Goal: Check status: Check status

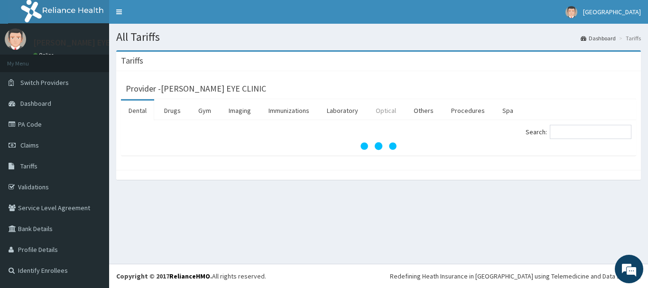
click at [397, 111] on link "Optical" at bounding box center [386, 111] width 36 height 20
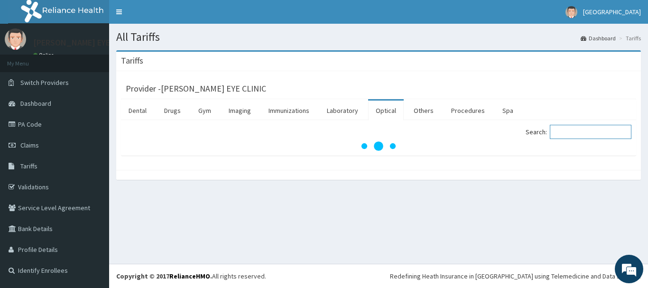
click at [569, 130] on input "Search:" at bounding box center [591, 132] width 82 height 14
type input "S"
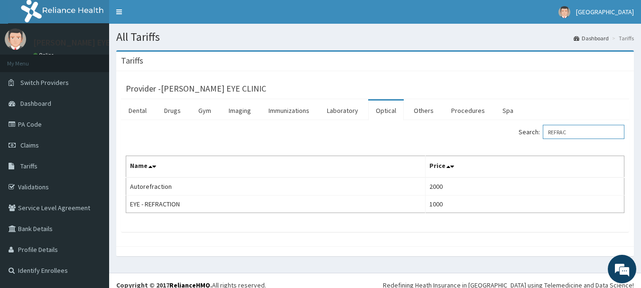
type input "REFRAC"
click at [72, 152] on link "Claims" at bounding box center [54, 145] width 109 height 21
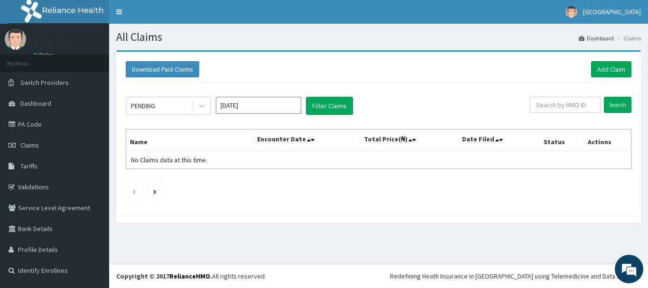
click at [222, 102] on input "Sep 2025" at bounding box center [258, 105] width 85 height 17
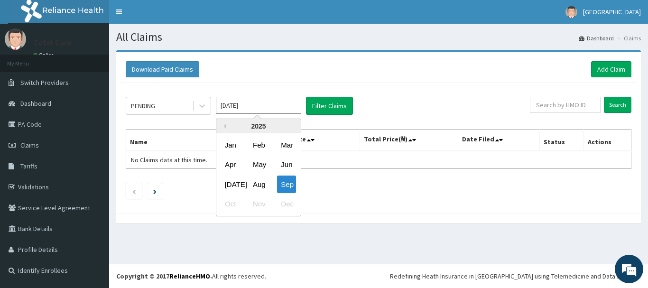
drag, startPoint x: 261, startPoint y: 179, endPoint x: 280, endPoint y: 169, distance: 21.2
click at [262, 179] on div "Aug" at bounding box center [258, 185] width 19 height 18
type input "Aug 2025"
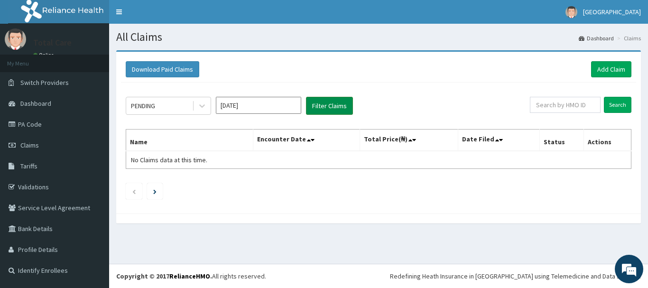
click at [319, 102] on button "Filter Claims" at bounding box center [329, 106] width 47 height 18
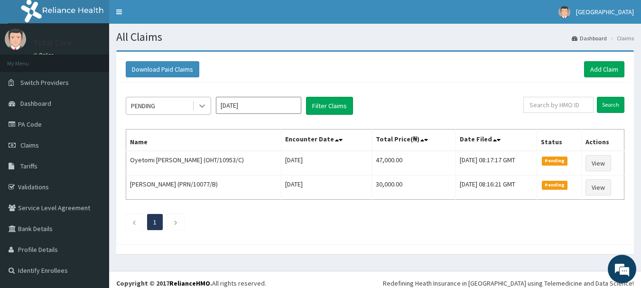
click at [196, 103] on div at bounding box center [202, 105] width 17 height 17
click at [252, 123] on div "PENDING Aug 2025 Filter Claims Search Name Encounter Date Total Price(₦) Date F…" at bounding box center [375, 161] width 508 height 157
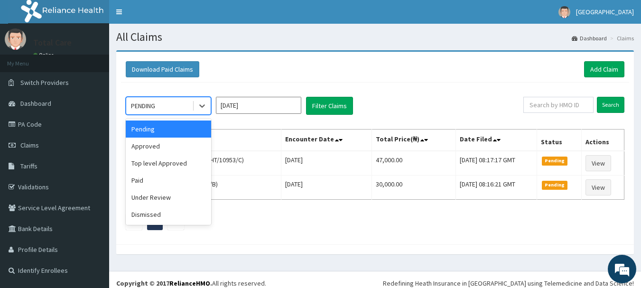
click at [152, 101] on div "PENDING" at bounding box center [143, 105] width 24 height 9
click at [174, 142] on div "Approved" at bounding box center [168, 146] width 85 height 17
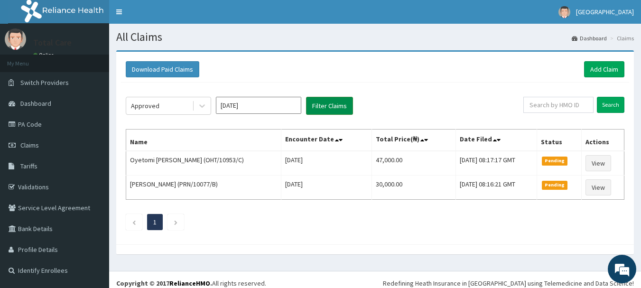
click at [317, 102] on button "Filter Claims" at bounding box center [329, 106] width 47 height 18
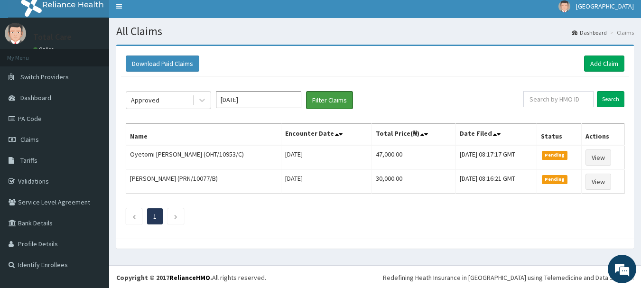
scroll to position [7, 0]
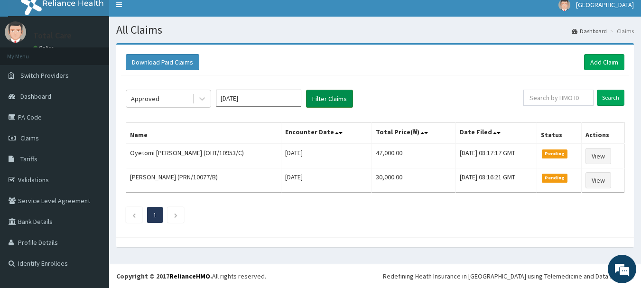
click at [320, 96] on button "Filter Claims" at bounding box center [329, 99] width 47 height 18
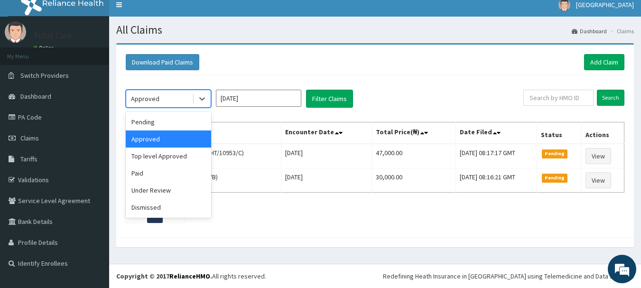
click at [190, 101] on div "Approved" at bounding box center [159, 98] width 66 height 15
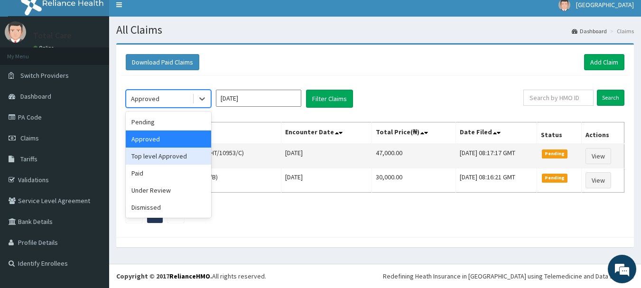
drag, startPoint x: 175, startPoint y: 158, endPoint x: 234, endPoint y: 150, distance: 59.8
click at [183, 157] on div "Top level Approved" at bounding box center [168, 156] width 85 height 17
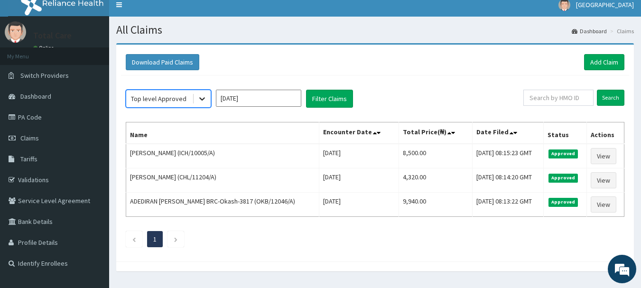
click at [195, 95] on div at bounding box center [202, 98] width 17 height 17
click at [344, 89] on div "Top level Approved Aug 2025 Filter Claims Search Name Encounter Date Total Pric…" at bounding box center [375, 165] width 508 height 181
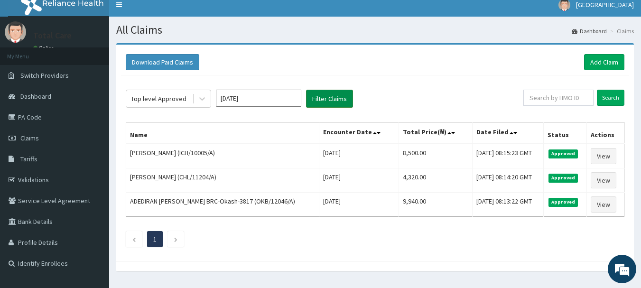
click at [340, 100] on button "Filter Claims" at bounding box center [329, 99] width 47 height 18
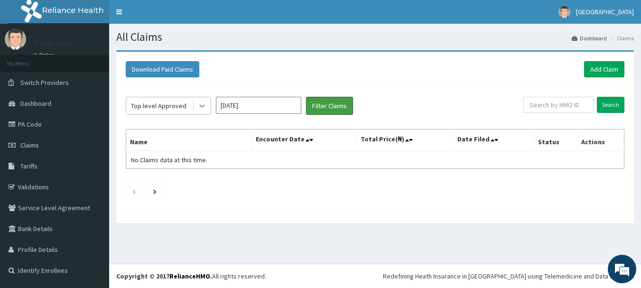
scroll to position [0, 0]
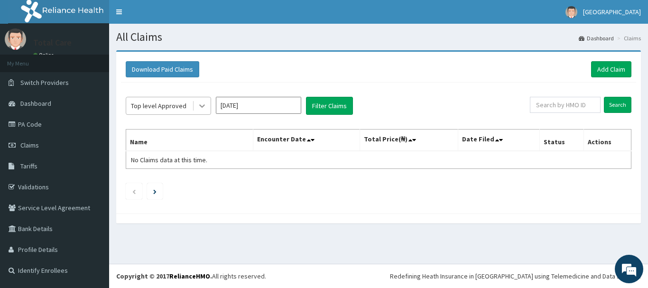
click at [196, 101] on div at bounding box center [202, 105] width 17 height 17
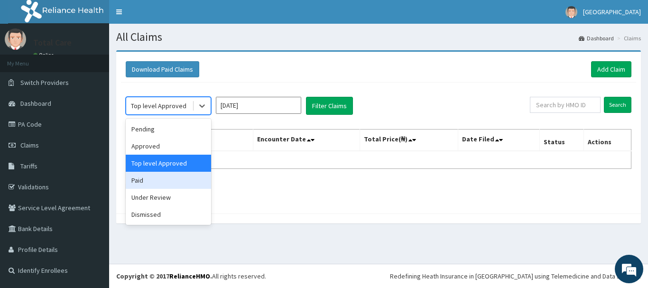
click at [185, 184] on div "Paid" at bounding box center [168, 180] width 85 height 17
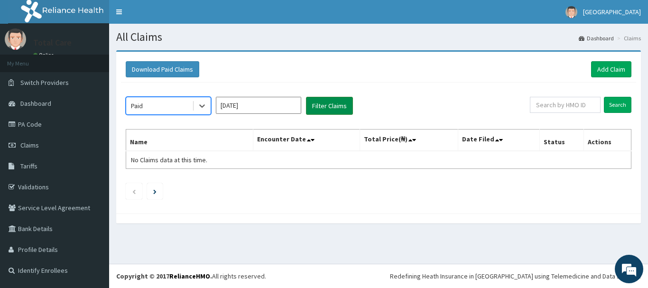
click at [322, 111] on button "Filter Claims" at bounding box center [329, 106] width 47 height 18
click at [337, 109] on button "Filter Claims" at bounding box center [329, 106] width 47 height 18
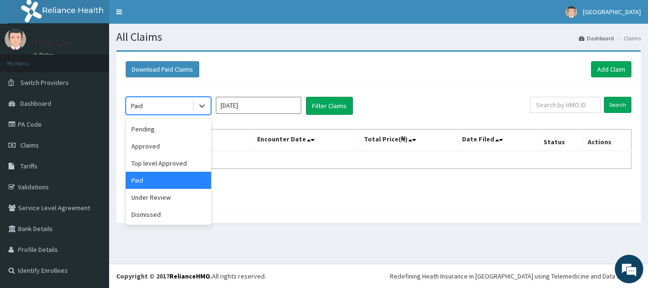
drag, startPoint x: 199, startPoint y: 108, endPoint x: 181, endPoint y: 127, distance: 25.8
click at [198, 108] on icon at bounding box center [201, 105] width 9 height 9
drag, startPoint x: 171, startPoint y: 203, endPoint x: 235, endPoint y: 174, distance: 70.7
click at [172, 203] on div "Under Review" at bounding box center [168, 197] width 85 height 17
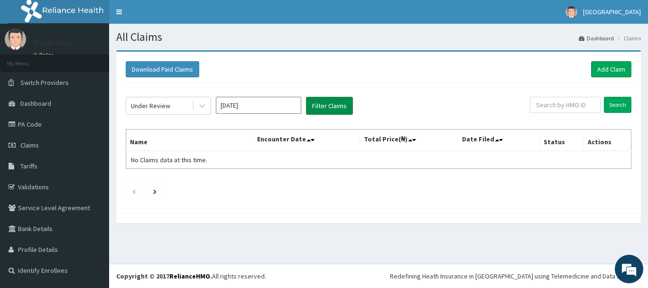
click at [333, 110] on button "Filter Claims" at bounding box center [329, 106] width 47 height 18
click at [170, 110] on div "Under Review" at bounding box center [159, 105] width 66 height 15
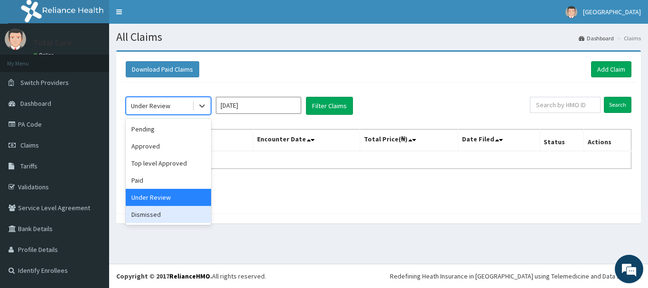
drag, startPoint x: 141, startPoint y: 206, endPoint x: 206, endPoint y: 187, distance: 67.6
click at [144, 206] on div "Dismissed" at bounding box center [168, 214] width 85 height 17
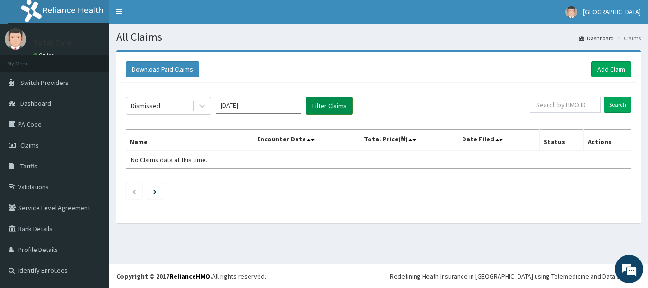
click at [331, 101] on button "Filter Claims" at bounding box center [329, 106] width 47 height 18
click at [185, 101] on div "Dismissed" at bounding box center [159, 105] width 66 height 15
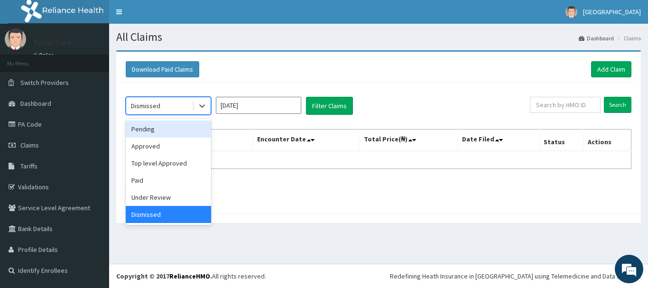
click at [184, 121] on div "Pending" at bounding box center [168, 128] width 85 height 17
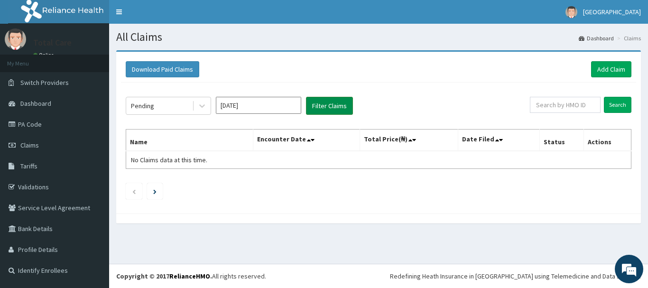
click at [351, 103] on button "Filter Claims" at bounding box center [329, 106] width 47 height 18
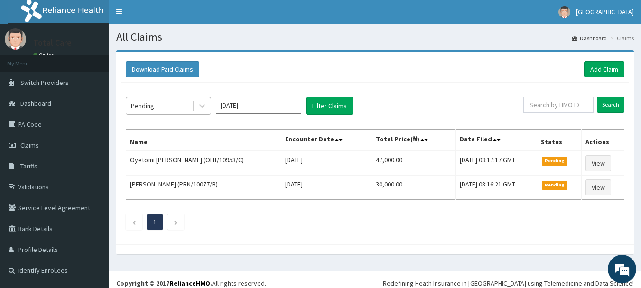
click at [191, 104] on div "Pending" at bounding box center [159, 105] width 66 height 15
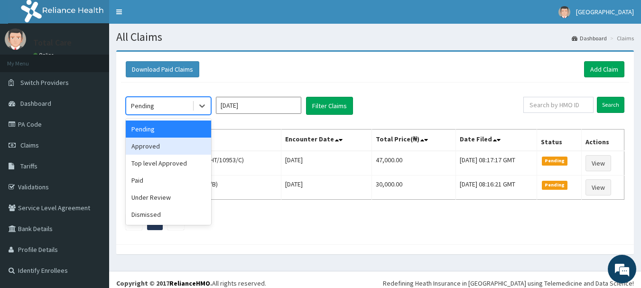
click at [178, 149] on div "Approved" at bounding box center [168, 146] width 85 height 17
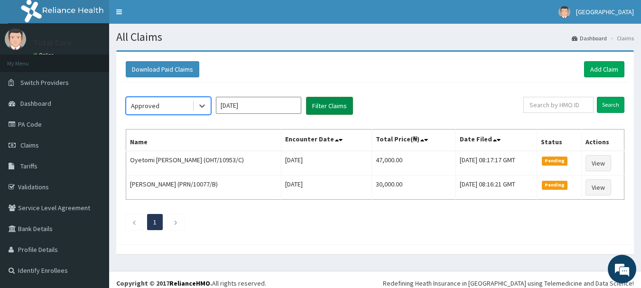
click at [308, 110] on button "Filter Claims" at bounding box center [329, 106] width 47 height 18
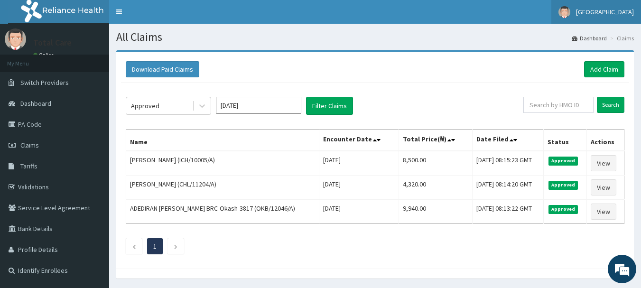
click at [636, 8] on link "Siloan Hospital" at bounding box center [596, 12] width 90 height 24
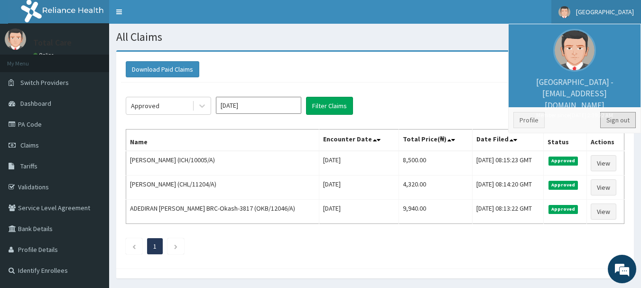
click at [619, 118] on link "Sign out" at bounding box center [618, 120] width 36 height 16
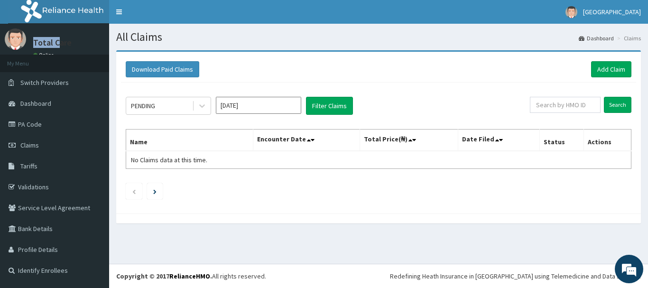
drag, startPoint x: 56, startPoint y: 37, endPoint x: 34, endPoint y: 37, distance: 22.8
click at [34, 37] on div "Total Care Online" at bounding box center [50, 44] width 48 height 32
click at [621, 21] on link "Siloan Hospital" at bounding box center [603, 12] width 90 height 24
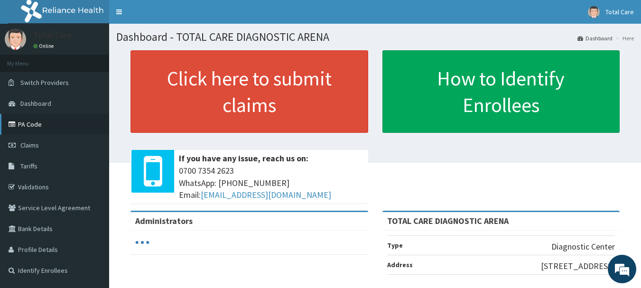
click at [66, 127] on link "PA Code" at bounding box center [54, 124] width 109 height 21
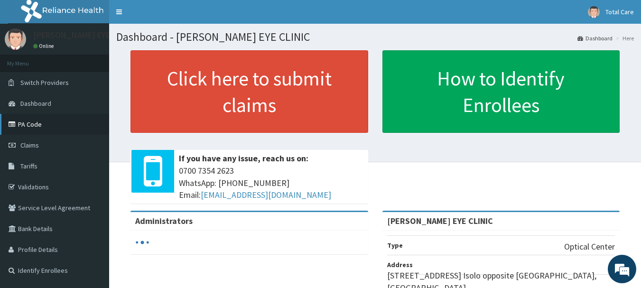
click at [45, 131] on link "PA Code" at bounding box center [54, 124] width 109 height 21
